Goal: Information Seeking & Learning: Learn about a topic

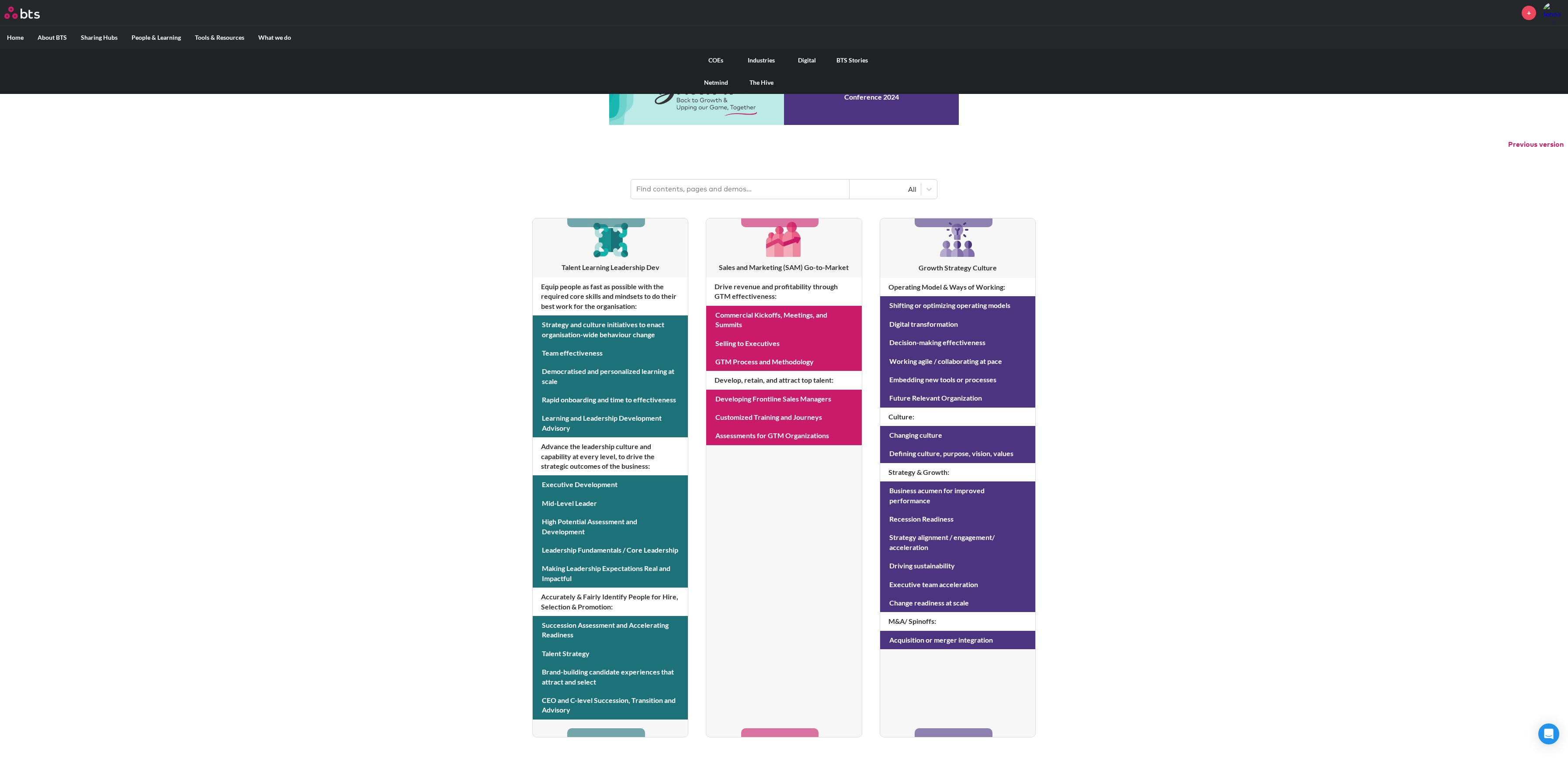
click at [713, 55] on link "COEs" at bounding box center [716, 60] width 46 height 23
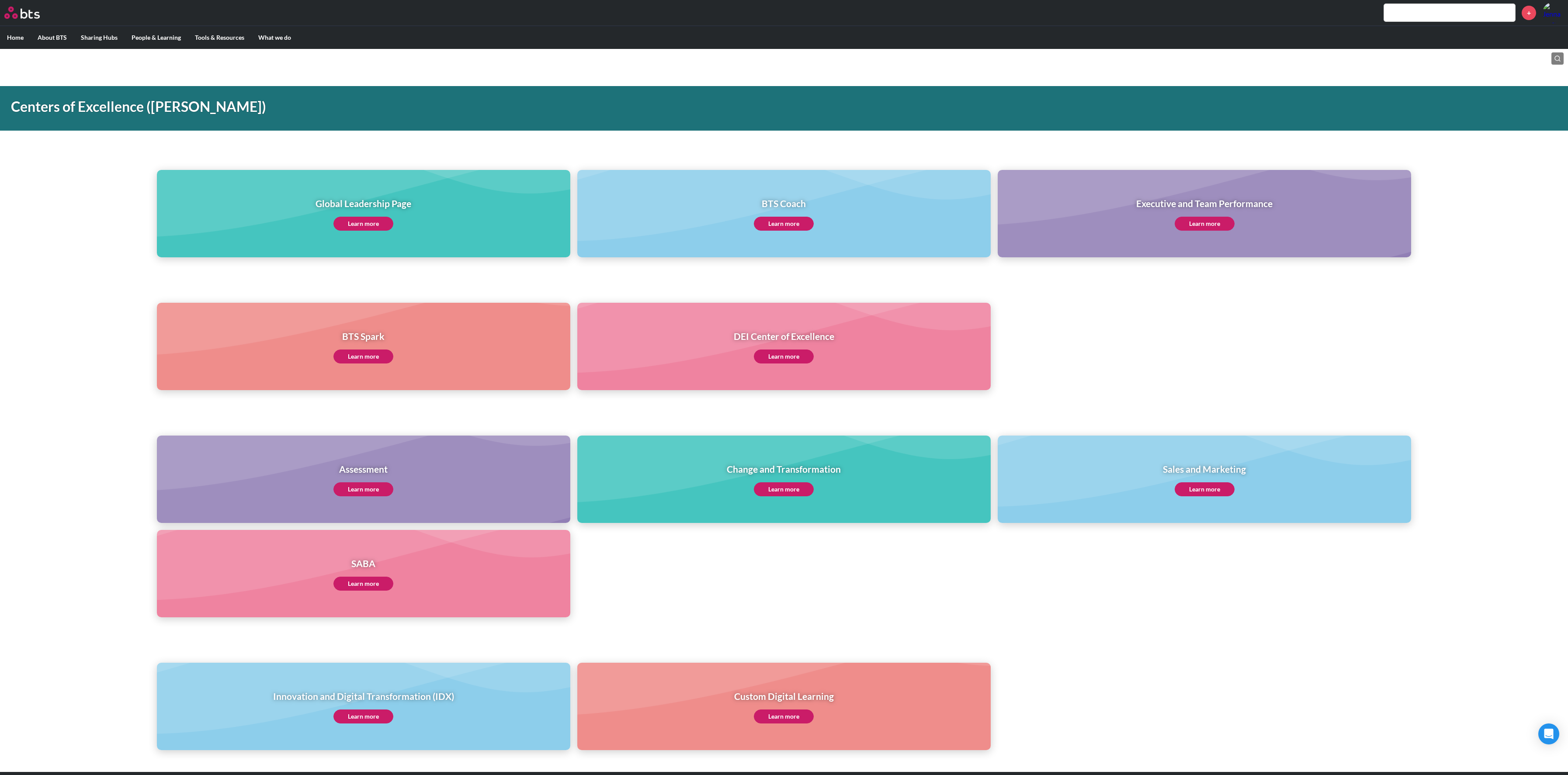
click at [1197, 224] on link "Learn more" at bounding box center [1205, 223] width 60 height 14
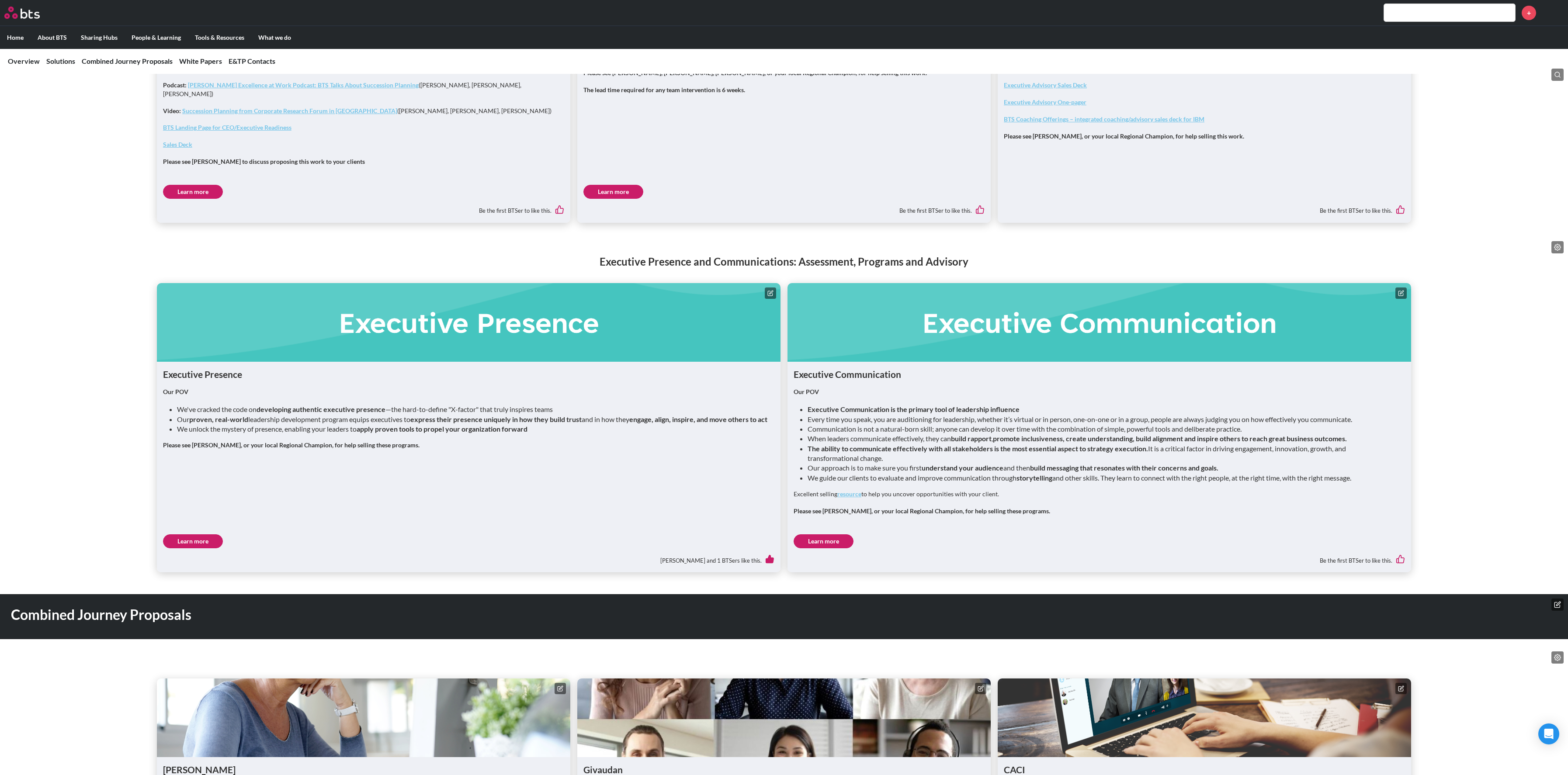
scroll to position [788, 0]
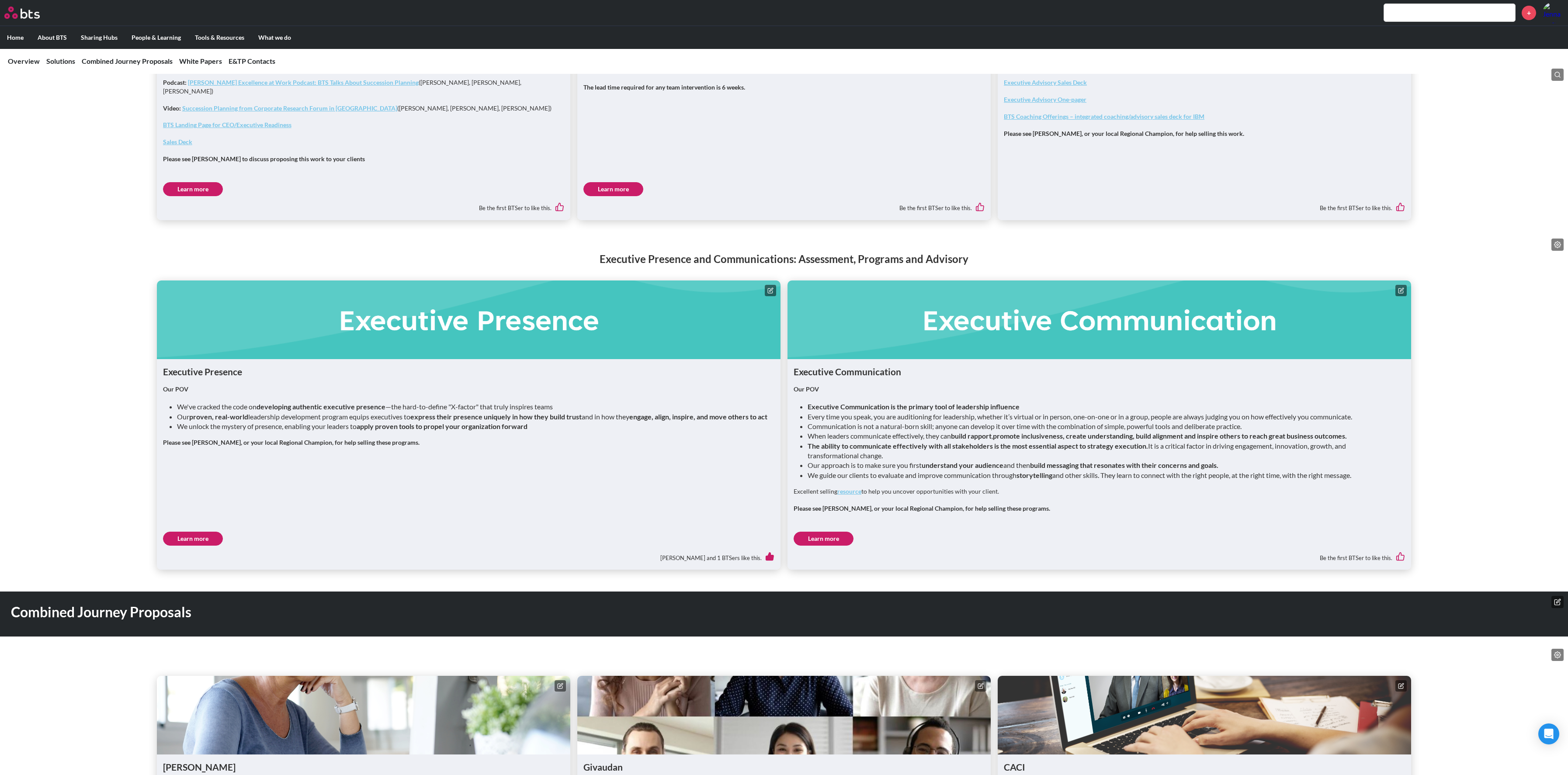
click at [186, 532] on link "Learn more" at bounding box center [193, 538] width 60 height 14
click at [827, 534] on link "Learn more" at bounding box center [824, 538] width 60 height 14
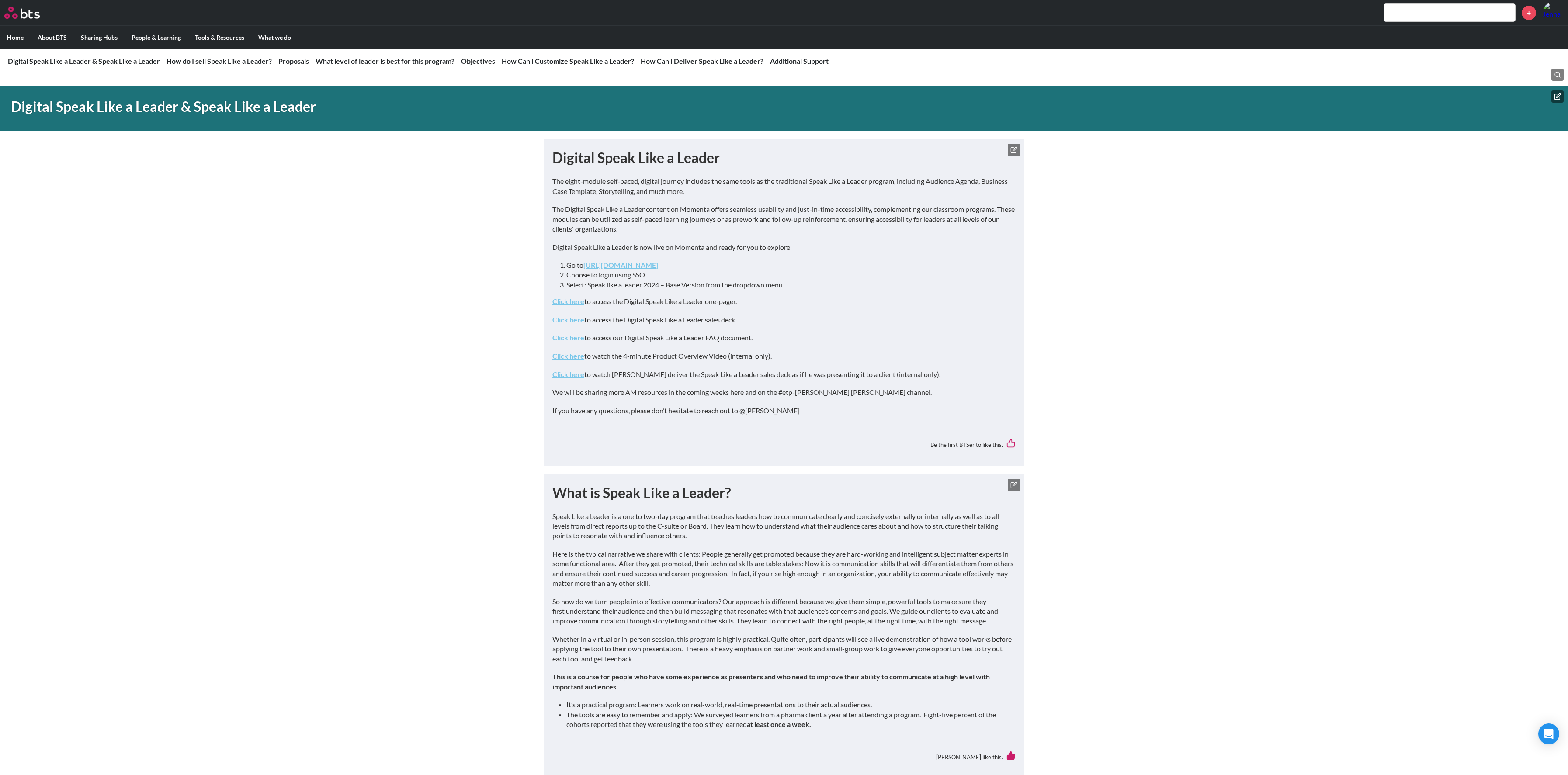
scroll to position [38, 0]
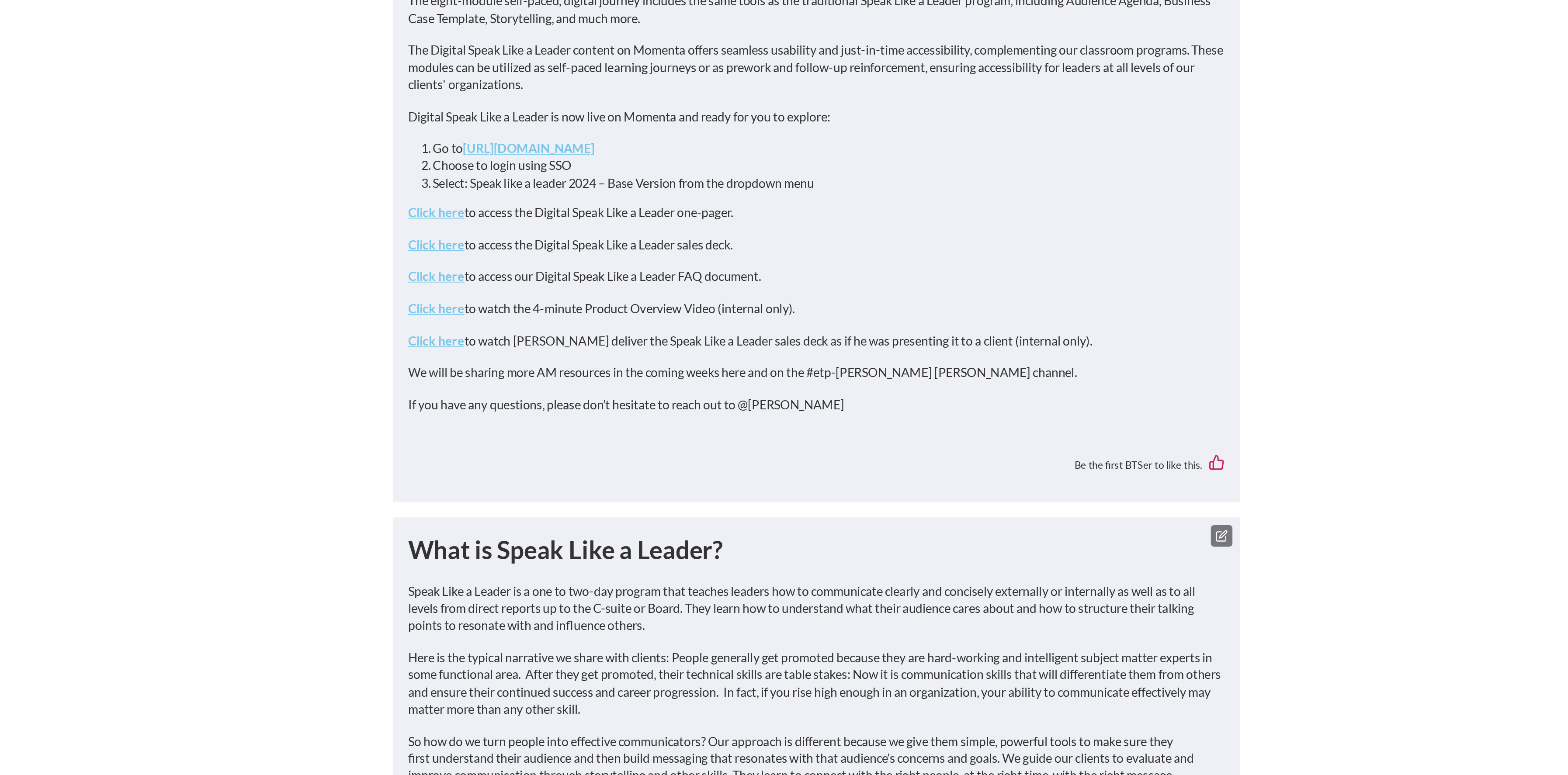
click at [570, 283] on link "Click here" at bounding box center [568, 281] width 32 height 9
